Goal: Task Accomplishment & Management: Manage account settings

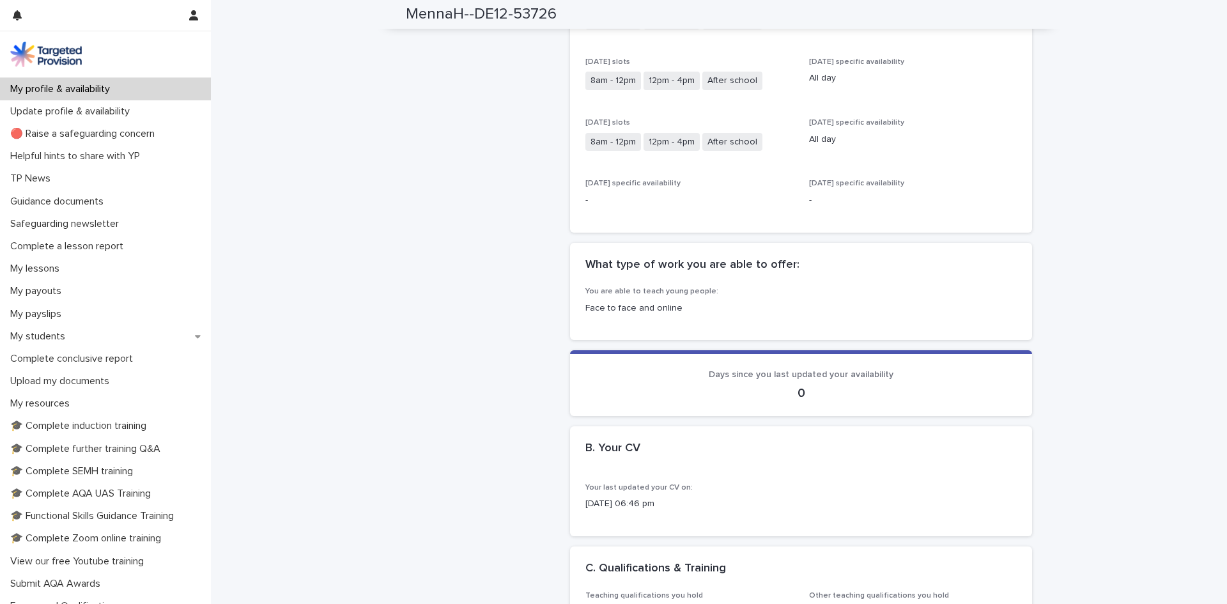
scroll to position [511, 0]
click at [641, 299] on div "Face to face and online" at bounding box center [800, 306] width 431 height 16
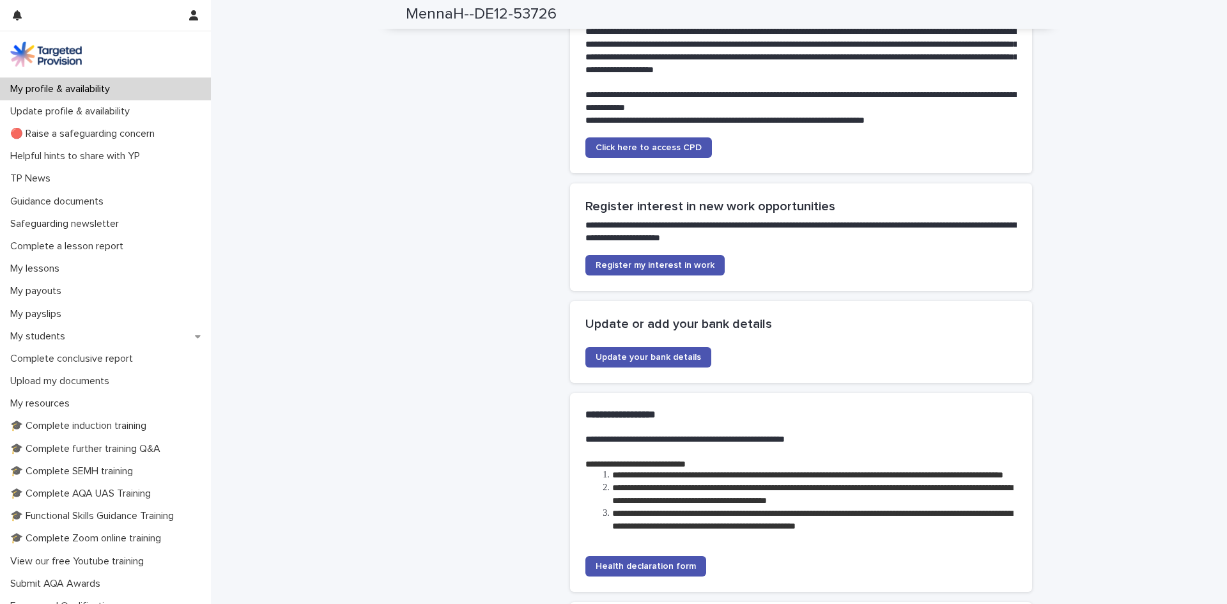
scroll to position [2748, 0]
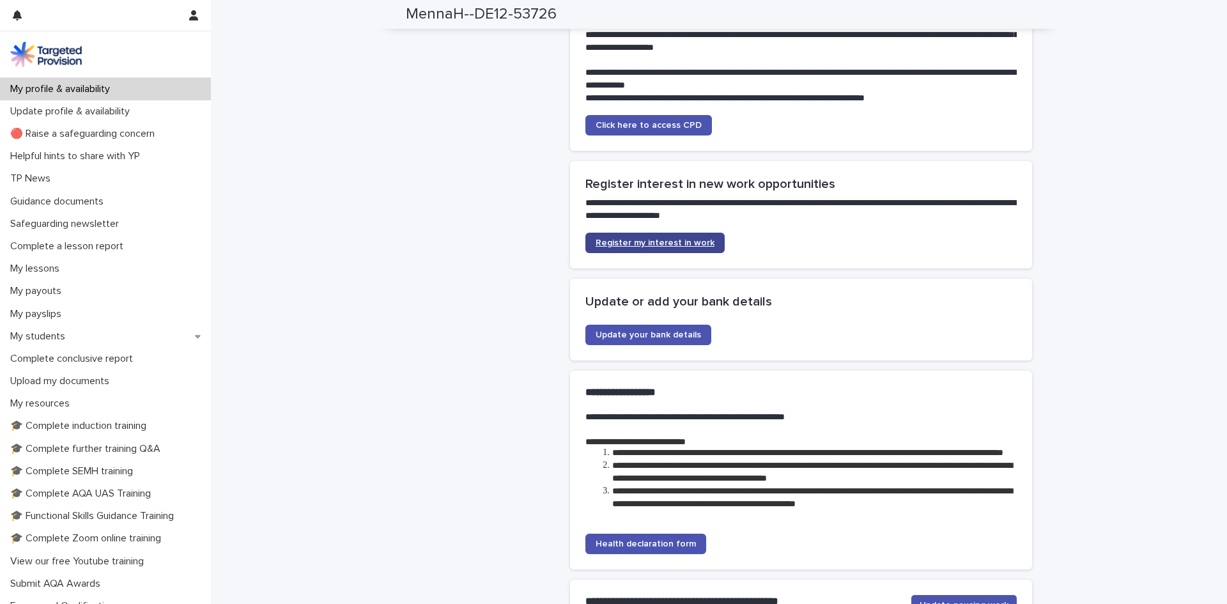
click at [606, 253] on link "Register my interest in work" at bounding box center [654, 243] width 139 height 20
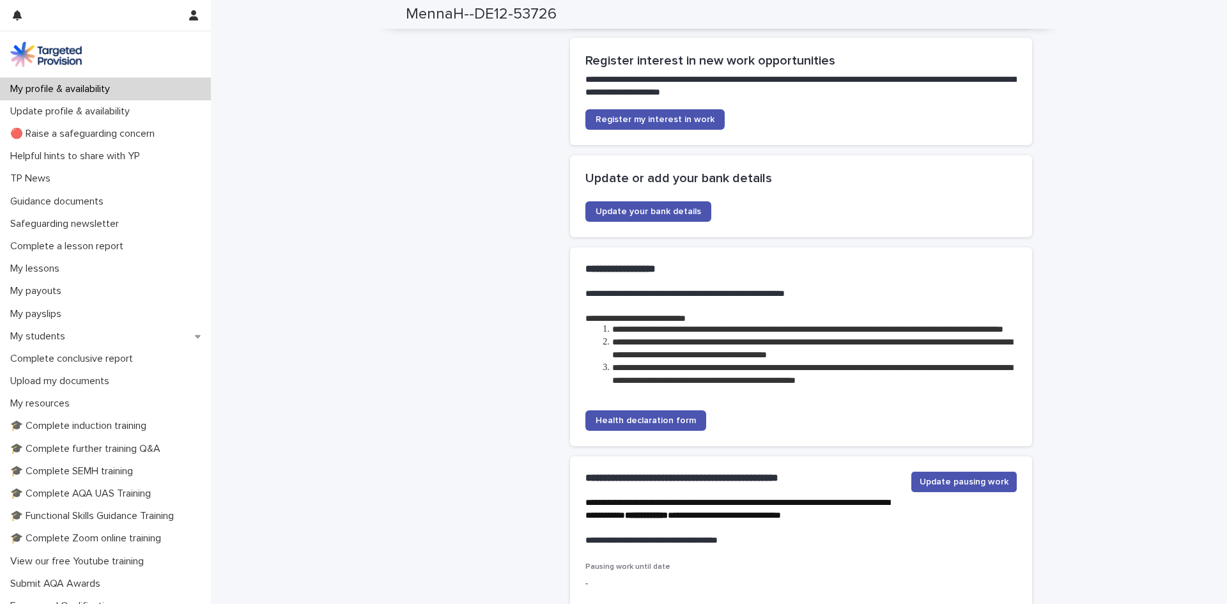
scroll to position [2876, 0]
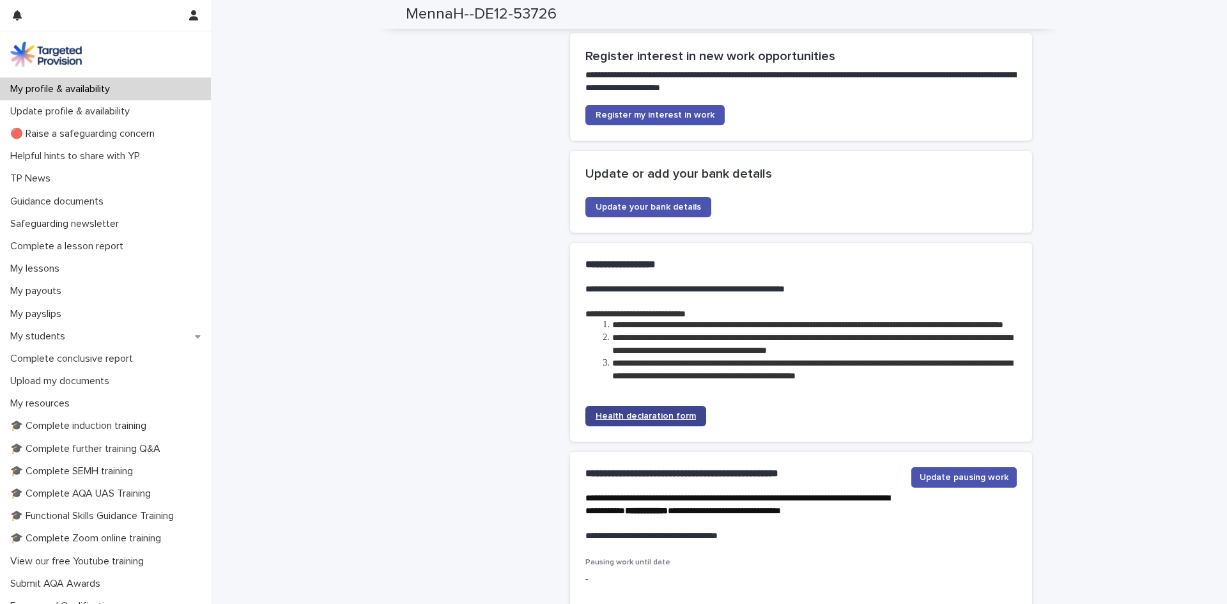
click at [670, 421] on span "Health declaration form" at bounding box center [646, 416] width 100 height 9
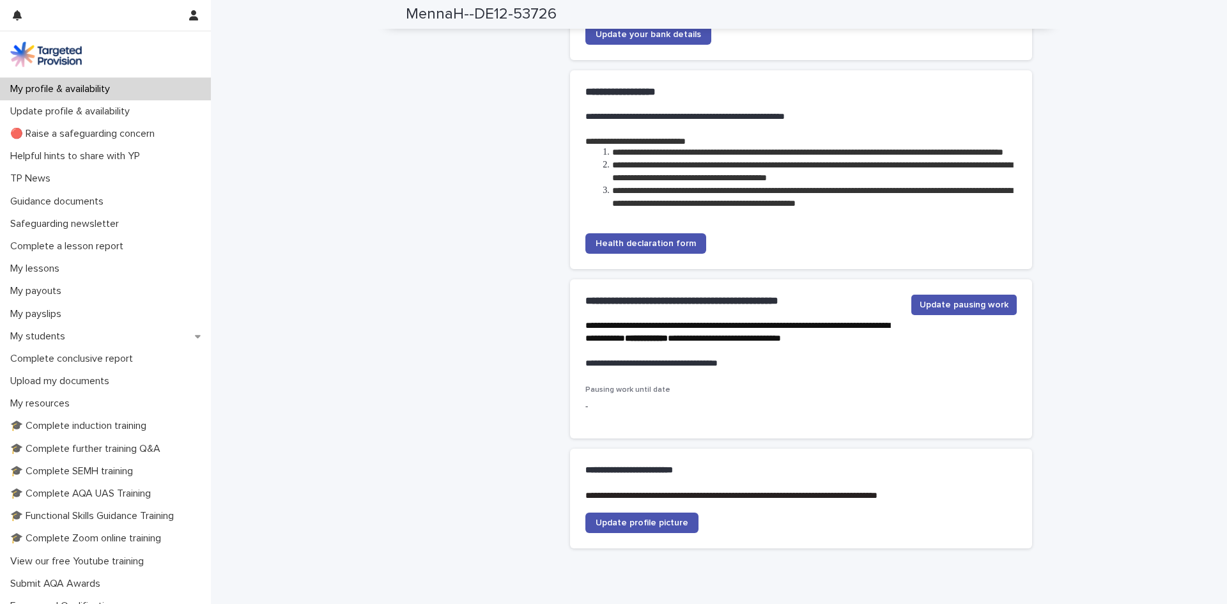
scroll to position [3129, 0]
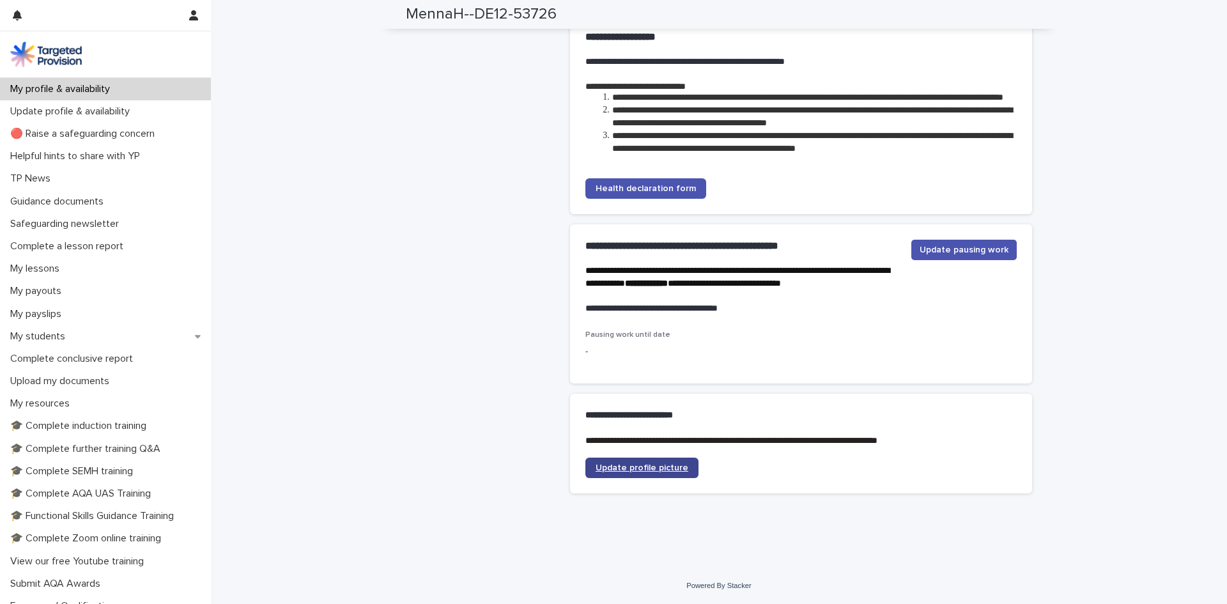
click at [665, 467] on span "Update profile picture" at bounding box center [642, 467] width 93 height 9
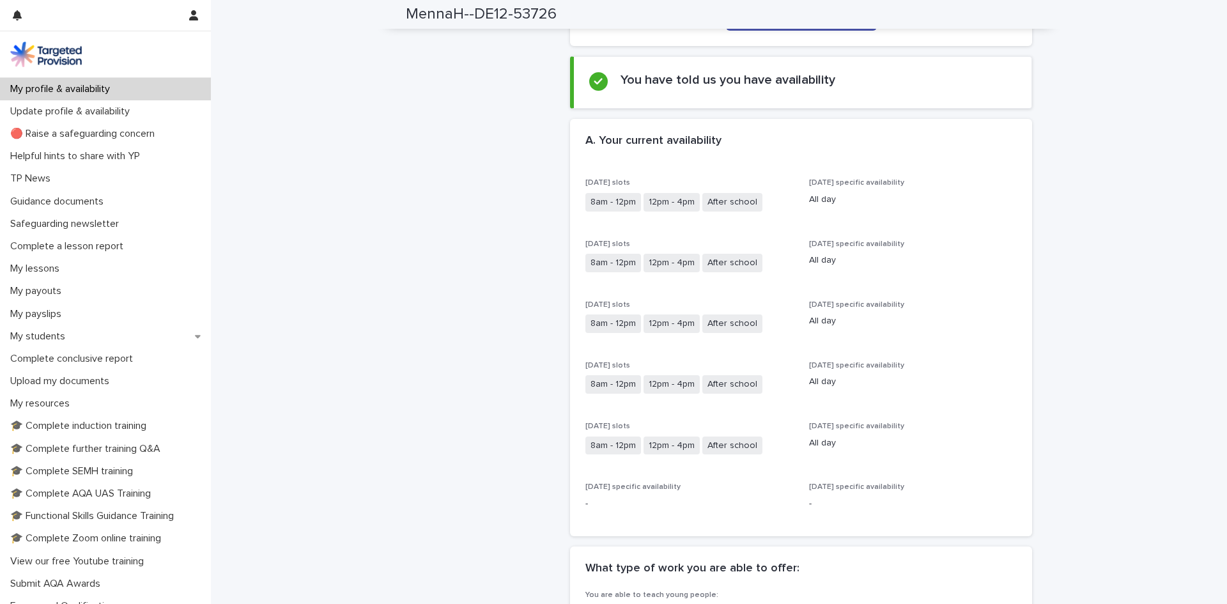
scroll to position [0, 0]
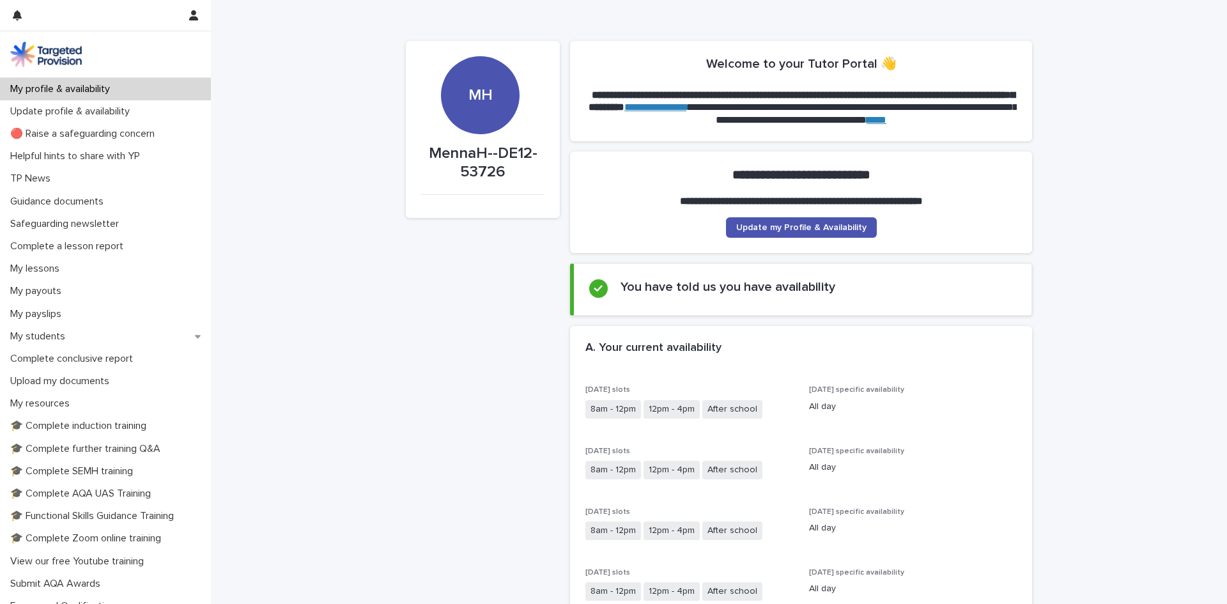
click at [478, 141] on div "MH" at bounding box center [480, 100] width 118 height 88
click at [794, 226] on span "Update my Profile & Availability" at bounding box center [801, 227] width 130 height 9
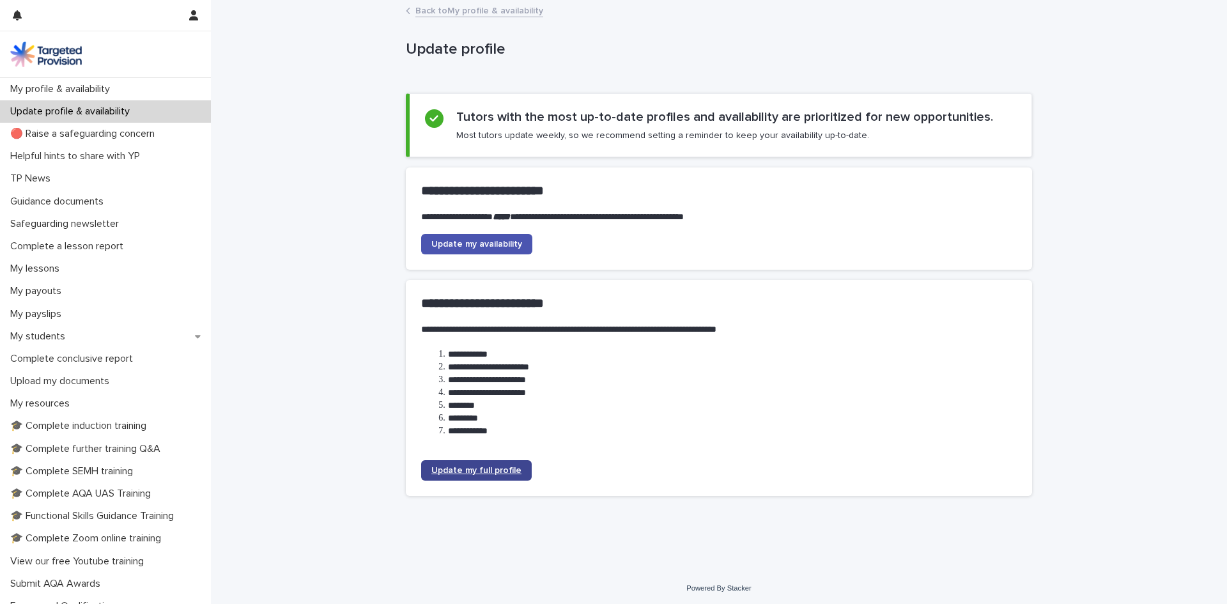
click at [492, 476] on link "Update my full profile" at bounding box center [476, 470] width 111 height 20
click at [63, 336] on p "My students" at bounding box center [40, 336] width 70 height 12
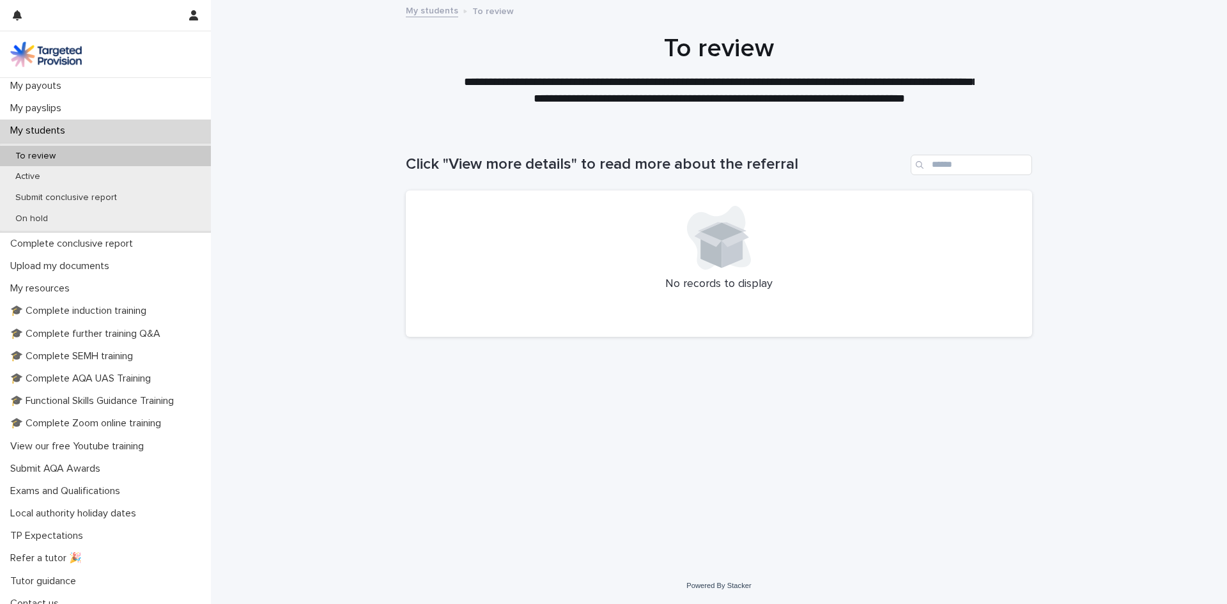
scroll to position [216, 0]
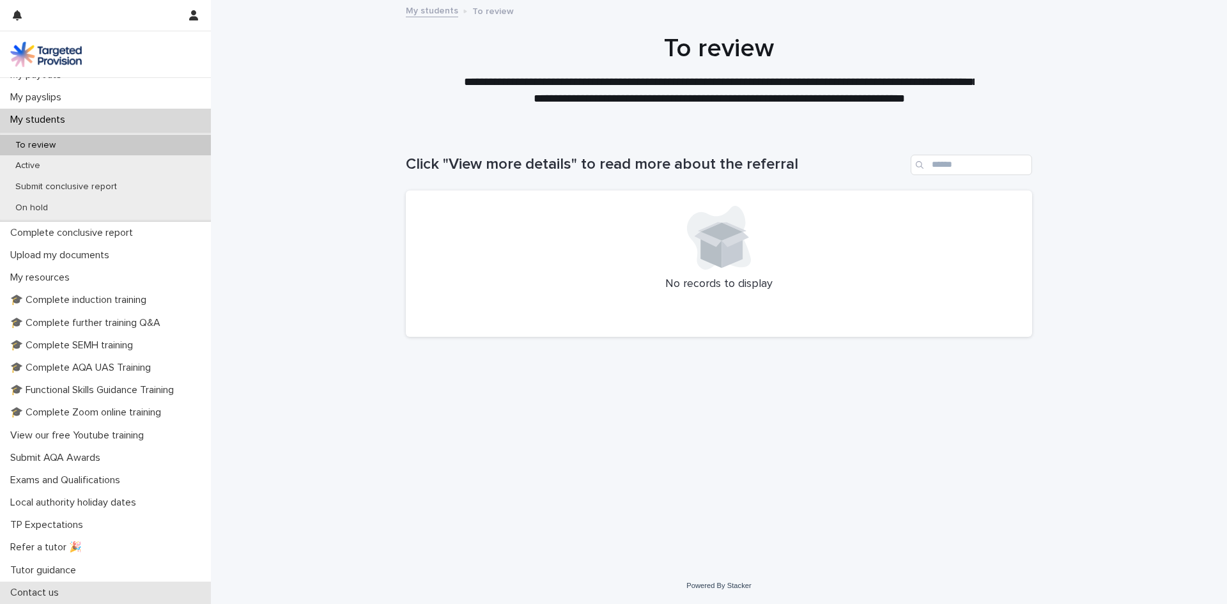
click at [84, 594] on div "Contact us" at bounding box center [105, 593] width 211 height 22
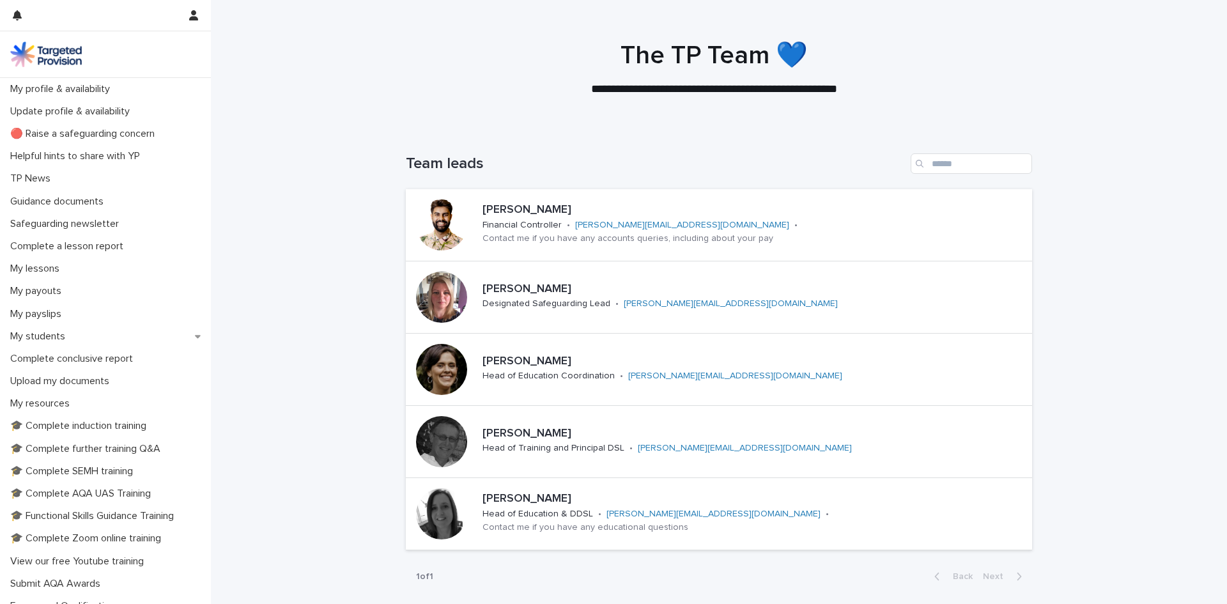
click at [263, 314] on div "Loading... Saving… Loading... Saving… Team leads [PERSON_NAME] Financial Contro…" at bounding box center [719, 392] width 1016 height 529
click at [363, 373] on div "Loading... Saving… Loading... Saving… Team leads [PERSON_NAME] Financial Contro…" at bounding box center [719, 392] width 1016 height 529
click at [307, 325] on div "Loading... Saving… Loading... Saving… Team leads [PERSON_NAME] Financial Contro…" at bounding box center [719, 392] width 1016 height 529
click at [86, 92] on p "My profile & availability" at bounding box center [62, 89] width 115 height 12
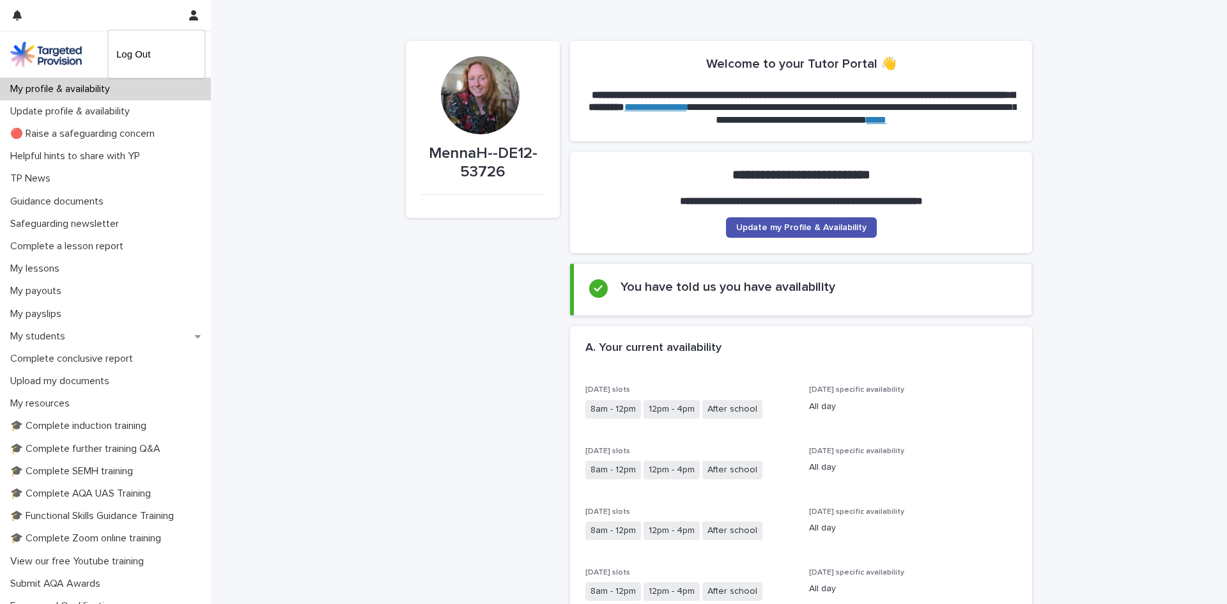
click at [471, 81] on div at bounding box center [613, 302] width 1227 height 604
click at [93, 331] on div "My students" at bounding box center [105, 336] width 211 height 22
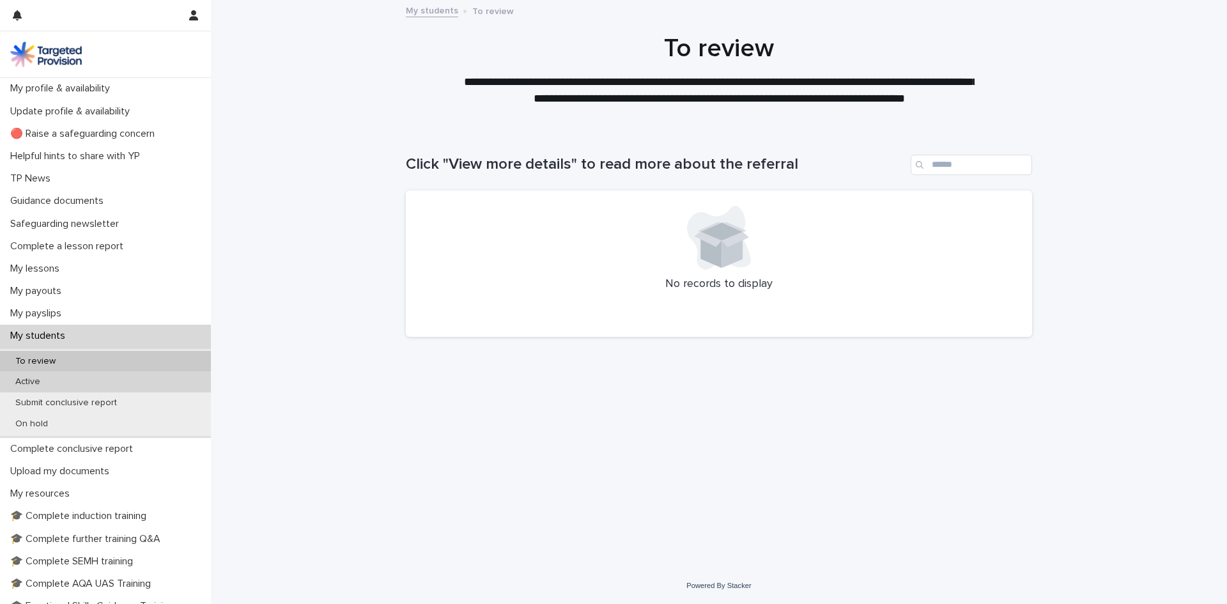
click at [84, 383] on div "Active" at bounding box center [105, 381] width 211 height 21
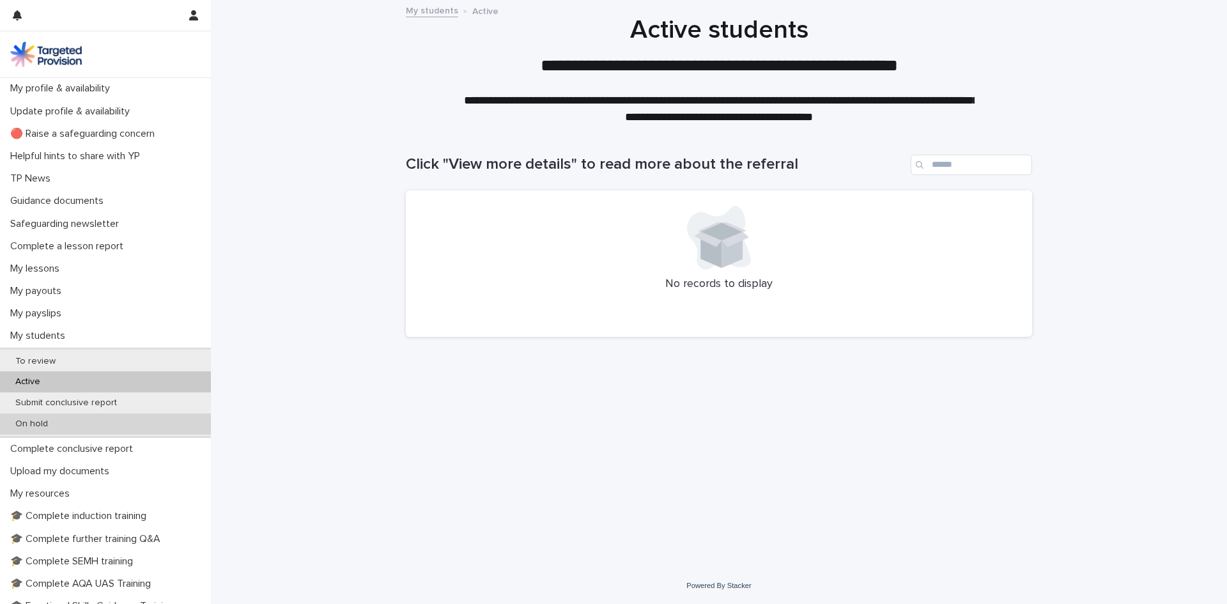
click at [89, 420] on div "On hold" at bounding box center [105, 423] width 211 height 21
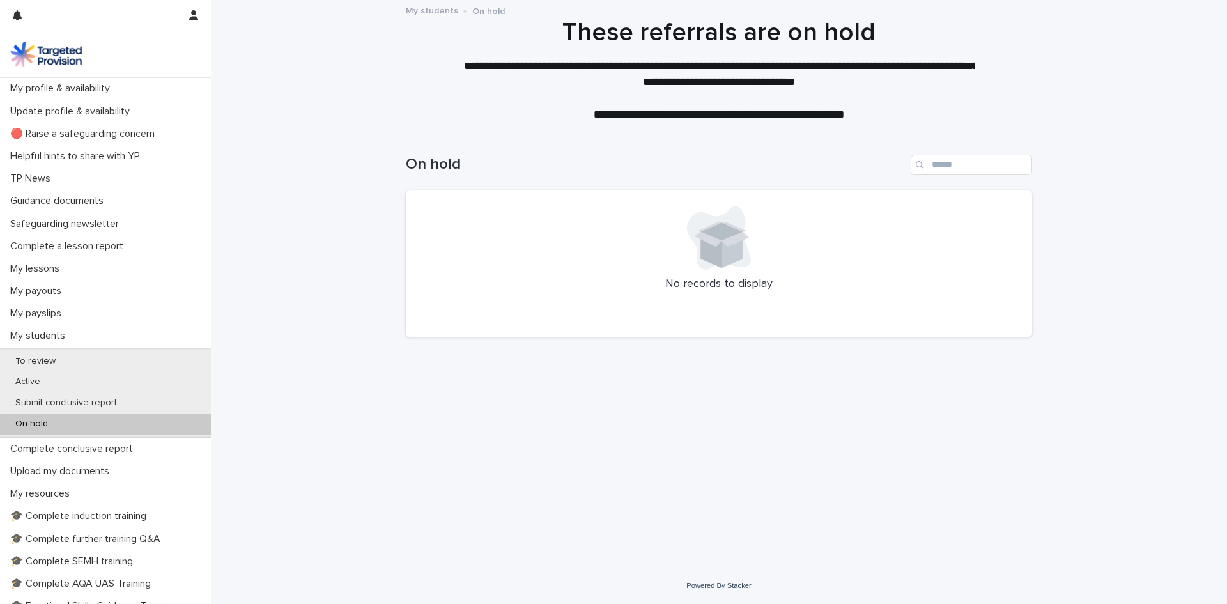
scroll to position [216, 0]
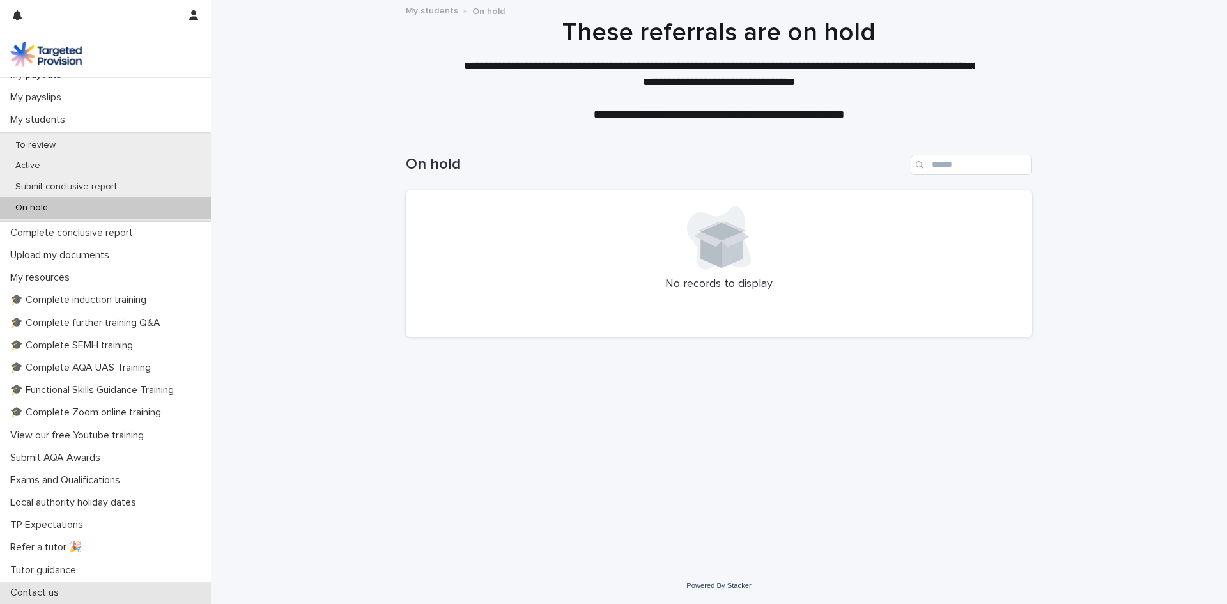
click at [66, 596] on p "Contact us" at bounding box center [37, 593] width 64 height 12
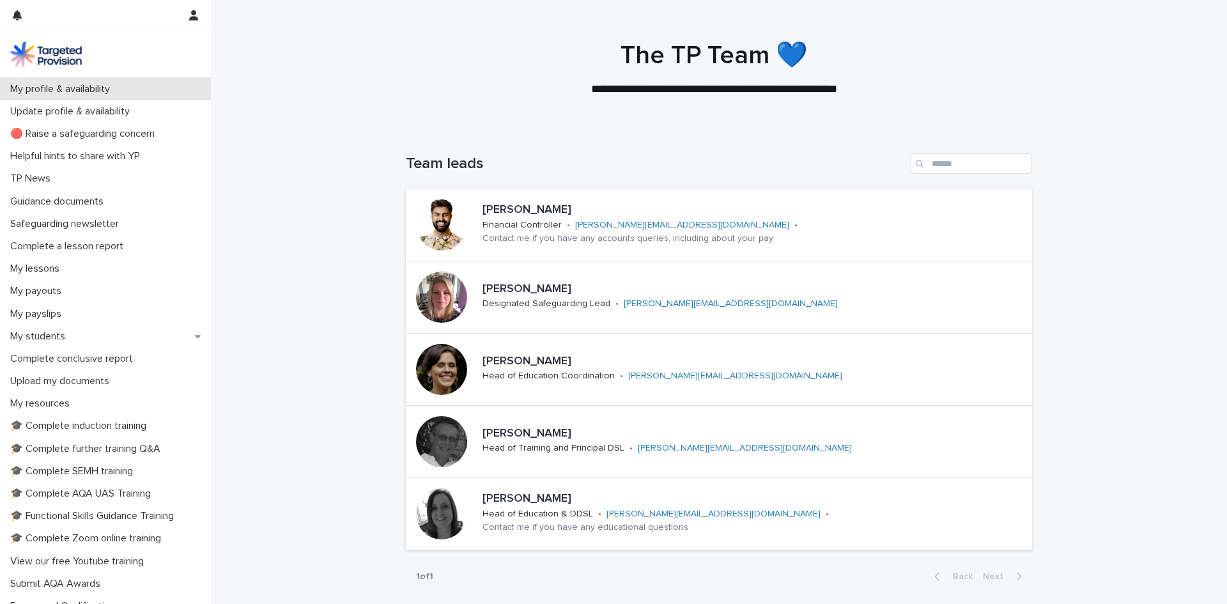
click at [74, 96] on div "My profile & availability" at bounding box center [105, 89] width 211 height 22
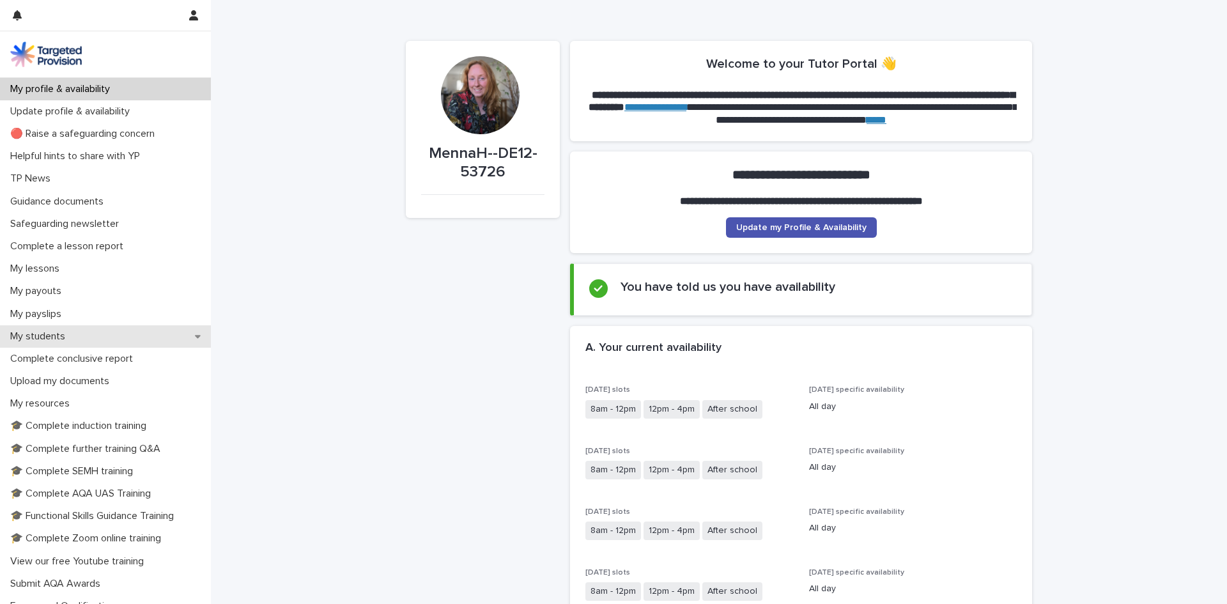
click at [56, 333] on p "My students" at bounding box center [40, 336] width 70 height 12
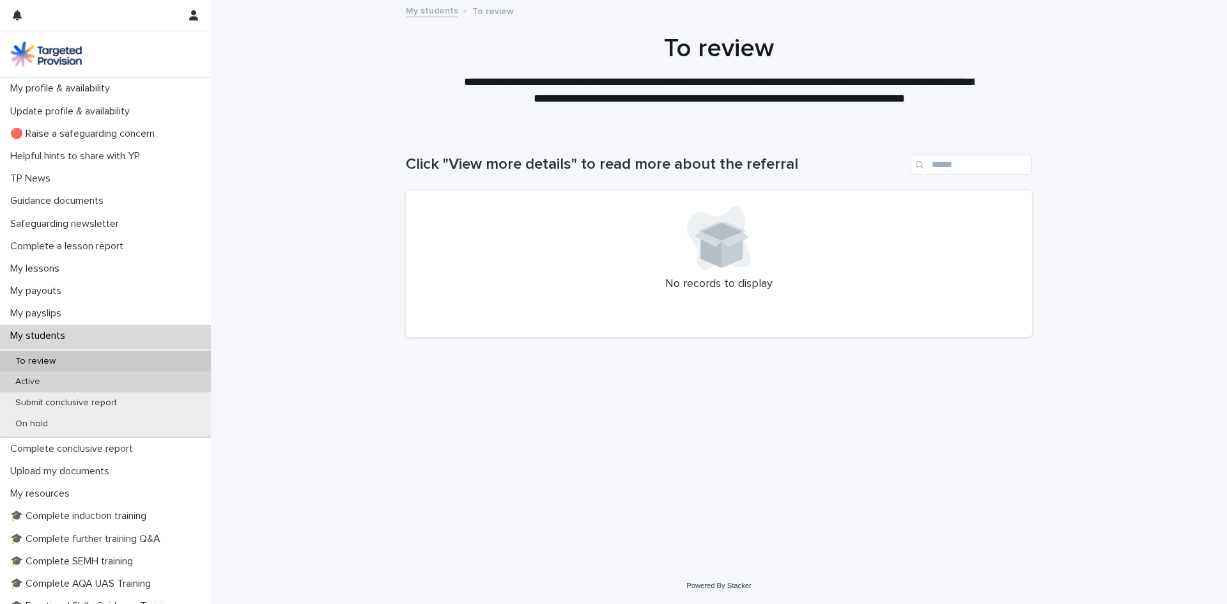
click at [36, 383] on p "Active" at bounding box center [27, 381] width 45 height 11
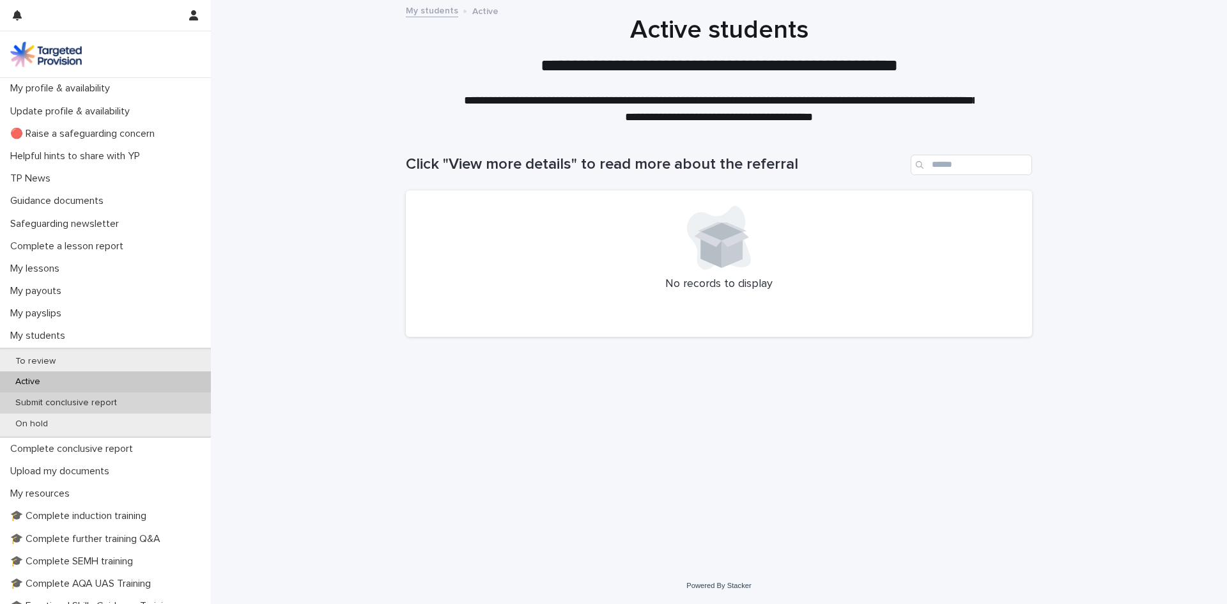
click at [37, 402] on p "Submit conclusive report" at bounding box center [66, 402] width 122 height 11
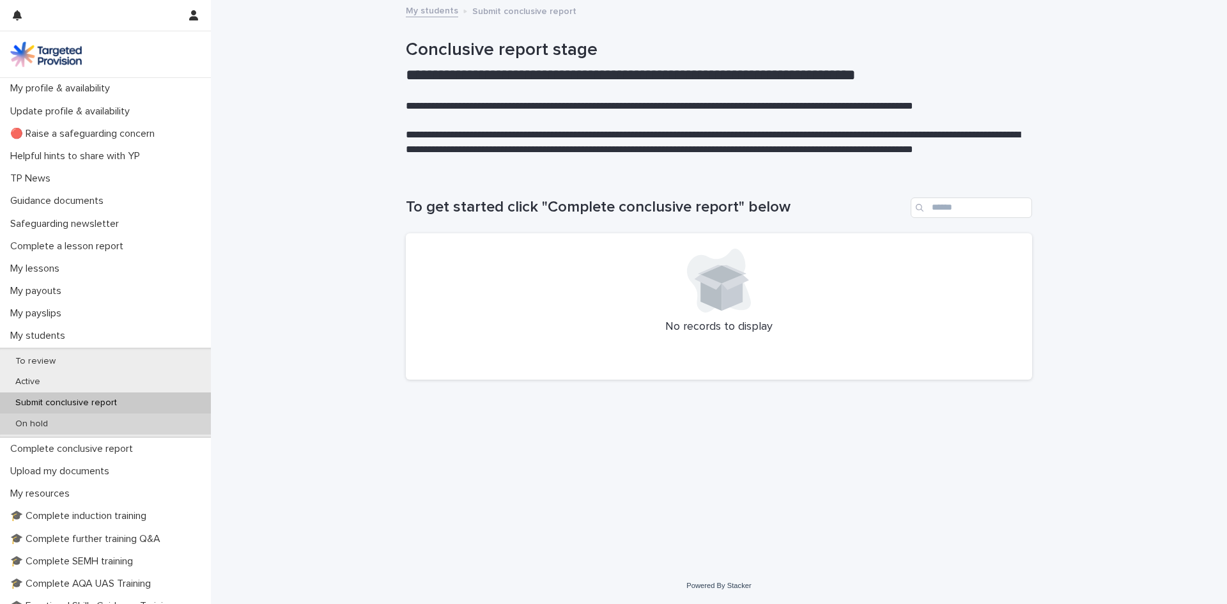
click at [38, 424] on p "On hold" at bounding box center [31, 424] width 53 height 11
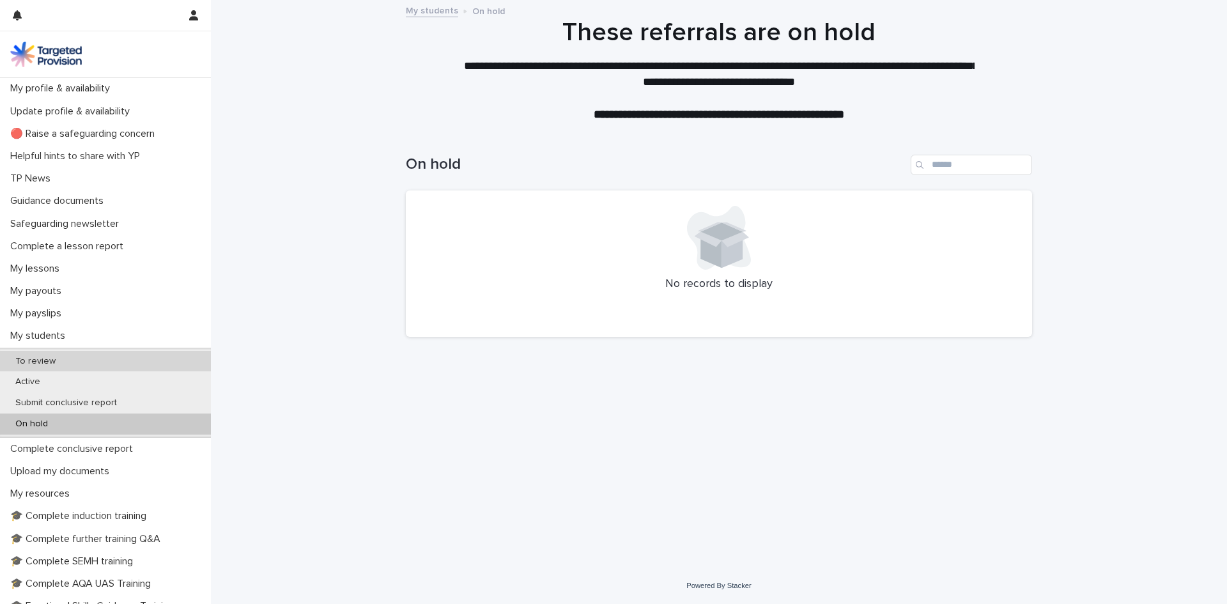
click at [54, 351] on div "To review" at bounding box center [105, 361] width 211 height 21
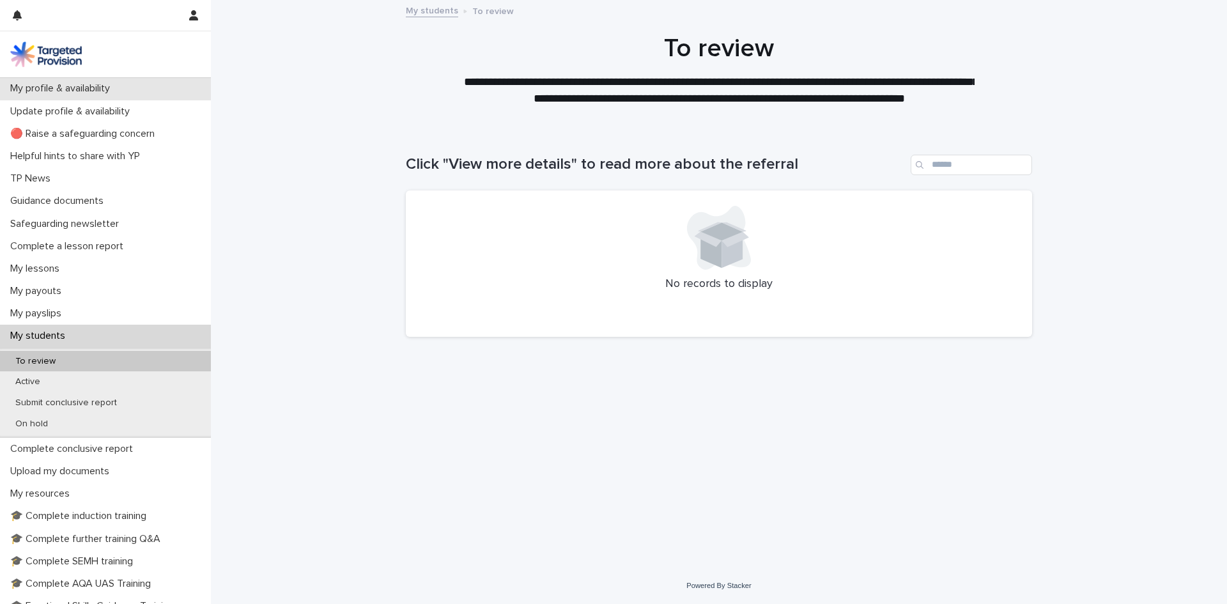
click at [91, 90] on p "My profile & availability" at bounding box center [62, 88] width 115 height 12
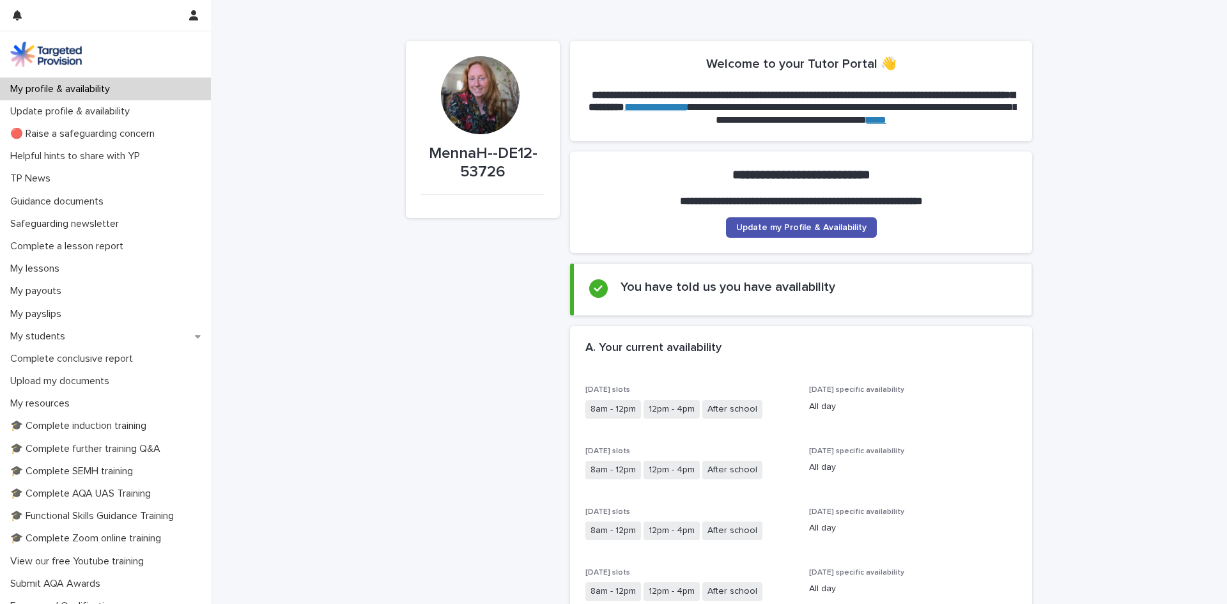
drag, startPoint x: 399, startPoint y: 264, endPoint x: 350, endPoint y: 204, distance: 78.1
